Goal: Information Seeking & Learning: Learn about a topic

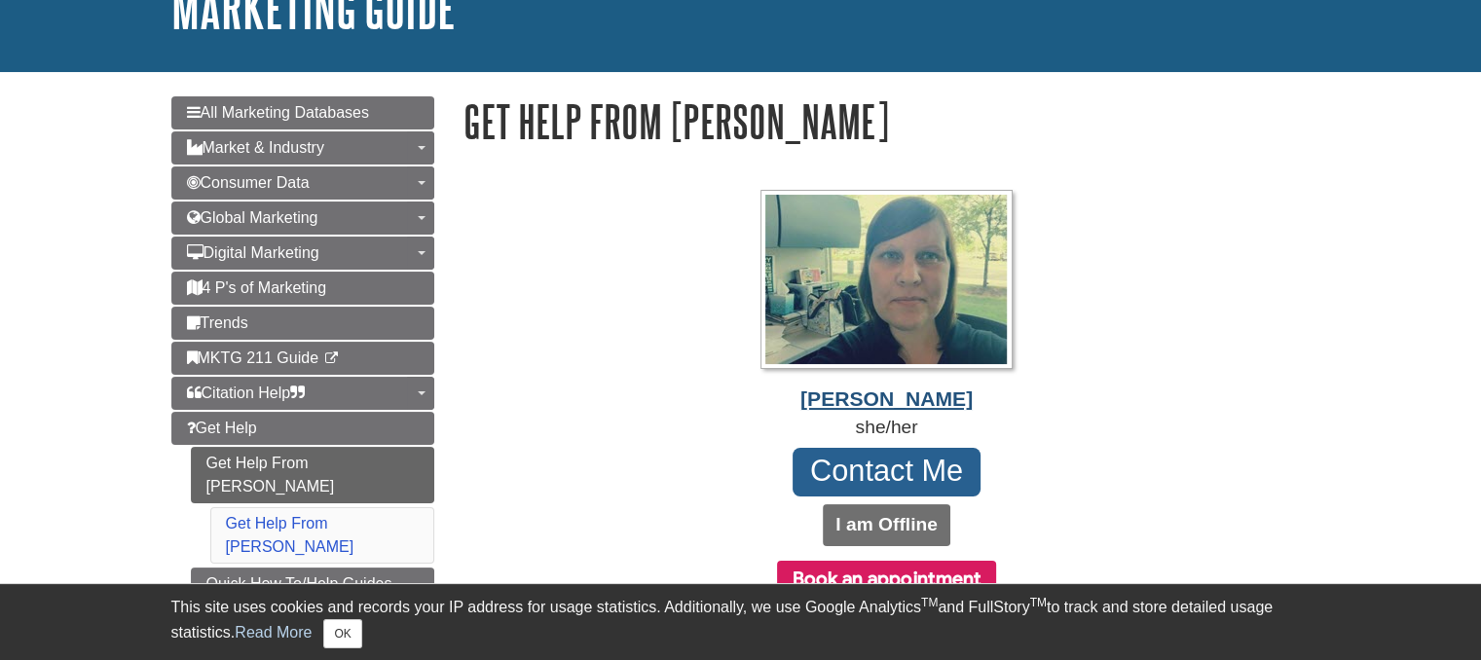
scroll to position [195, 0]
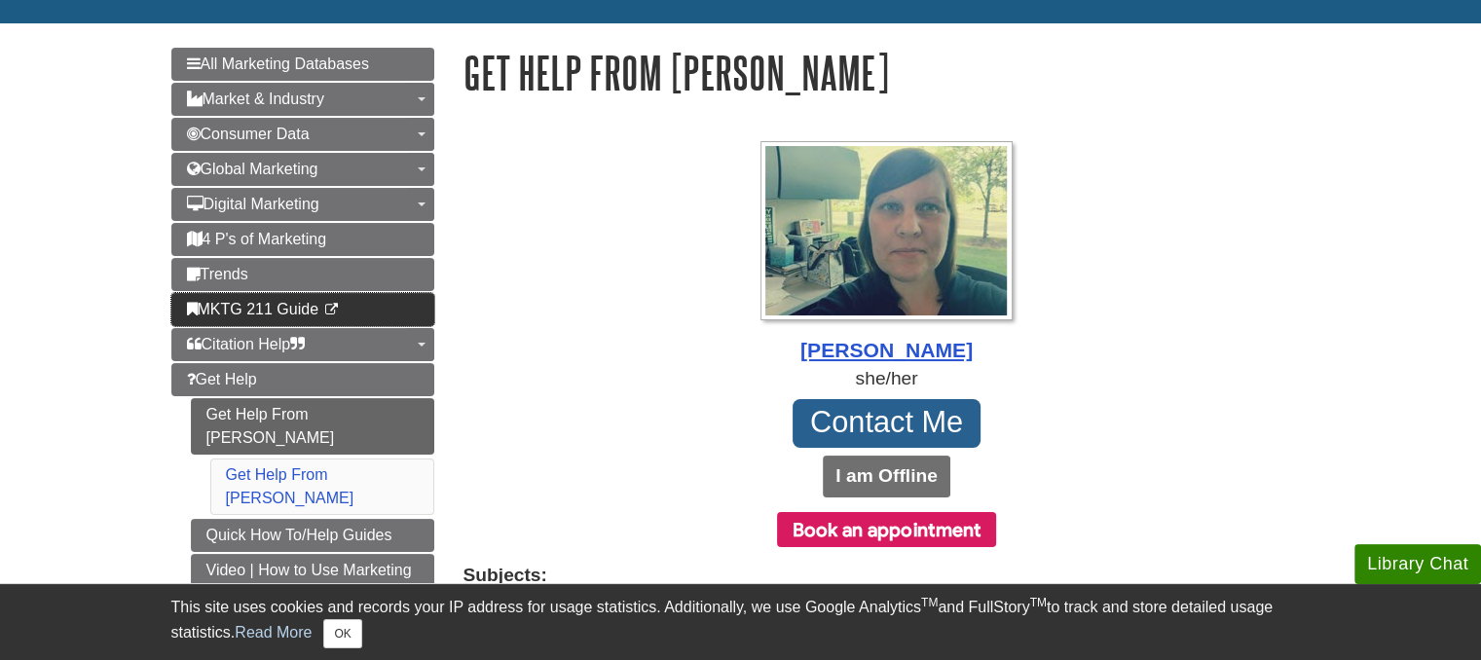
click at [295, 306] on span "MKTG 211 Guide" at bounding box center [253, 309] width 132 height 17
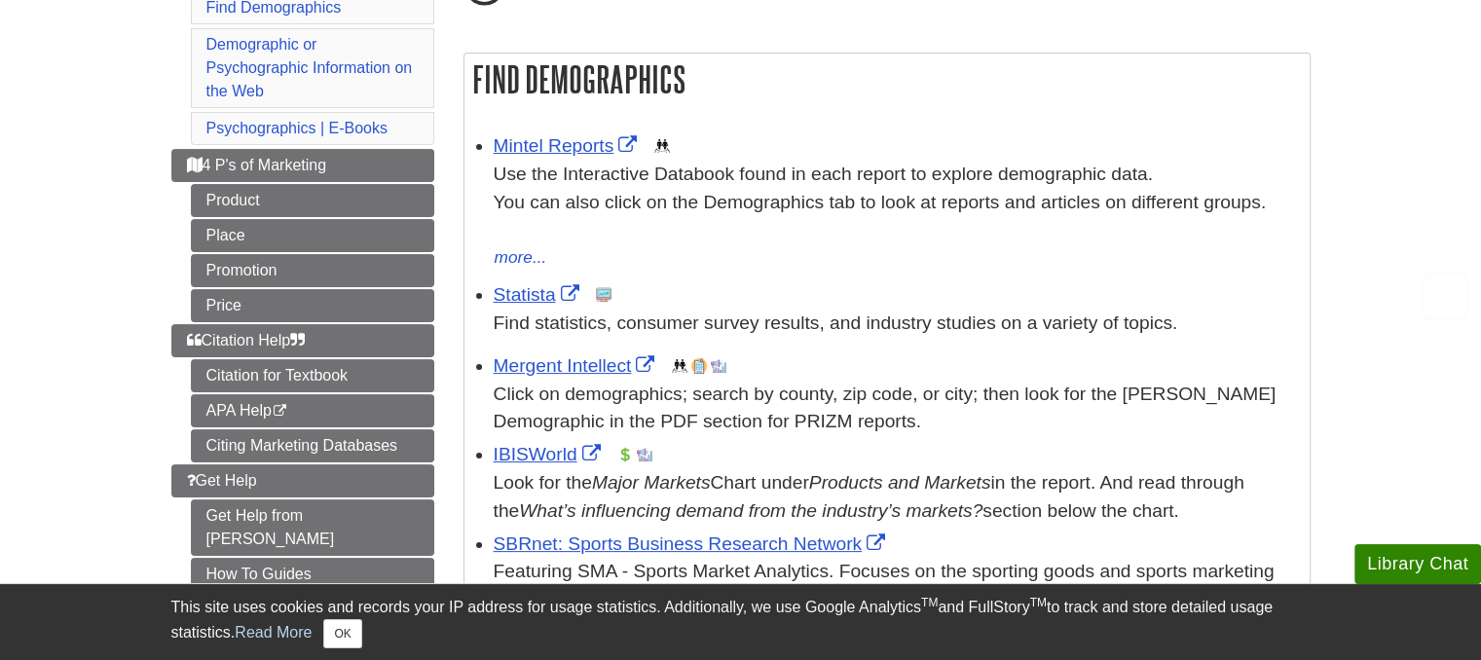
scroll to position [292, 0]
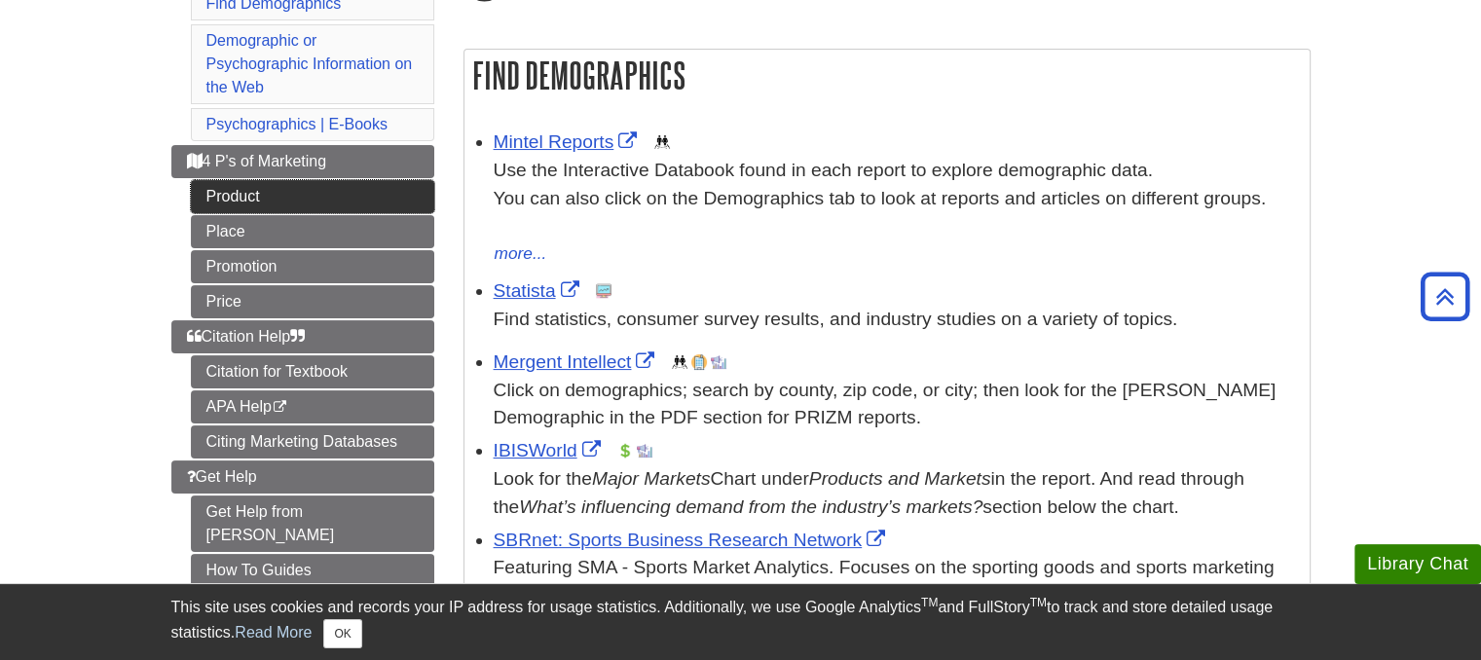
click at [295, 193] on link "Product" at bounding box center [312, 196] width 243 height 33
